Goal: Task Accomplishment & Management: Manage account settings

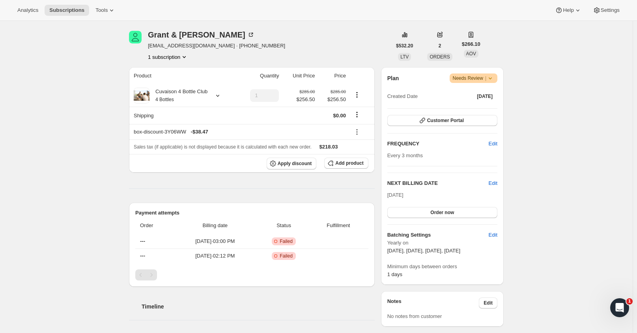
scroll to position [118, 0]
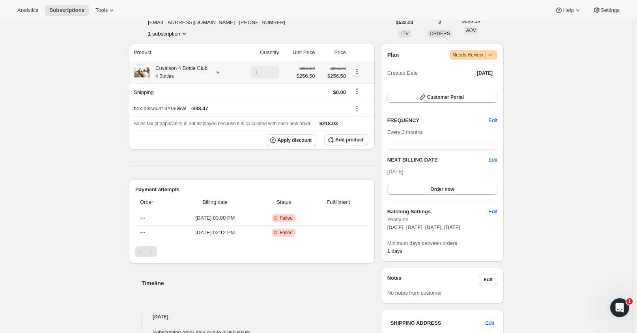
click at [218, 75] on icon at bounding box center [218, 72] width 8 height 8
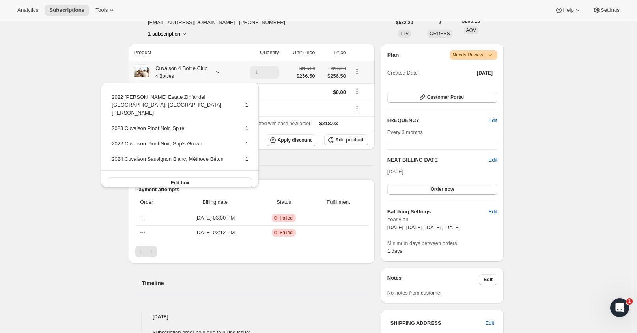
click at [218, 75] on icon at bounding box center [218, 72] width 8 height 8
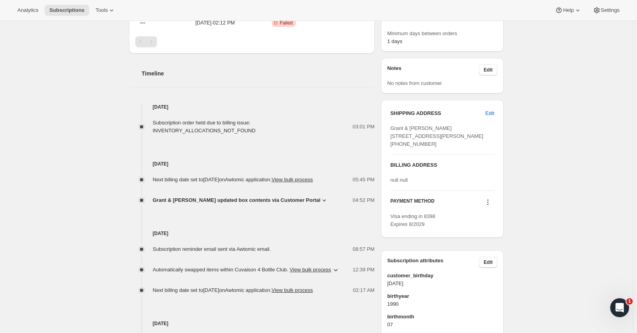
scroll to position [438, 0]
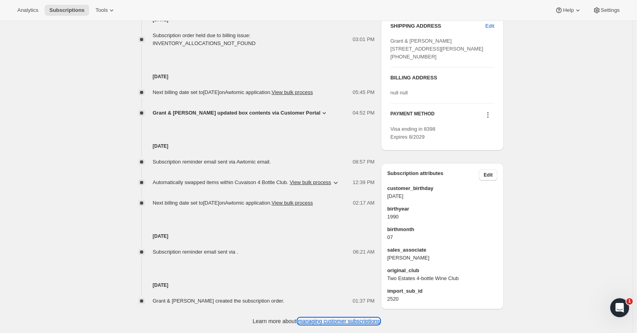
click at [343, 320] on link "managing customer subscriptions" at bounding box center [339, 321] width 82 height 6
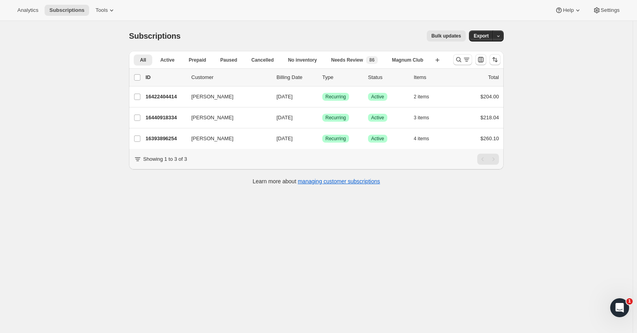
click at [64, 11] on span "Subscriptions" at bounding box center [66, 10] width 35 height 6
click at [69, 8] on span "Subscriptions" at bounding box center [66, 10] width 35 height 6
